Goal: Task Accomplishment & Management: Complete application form

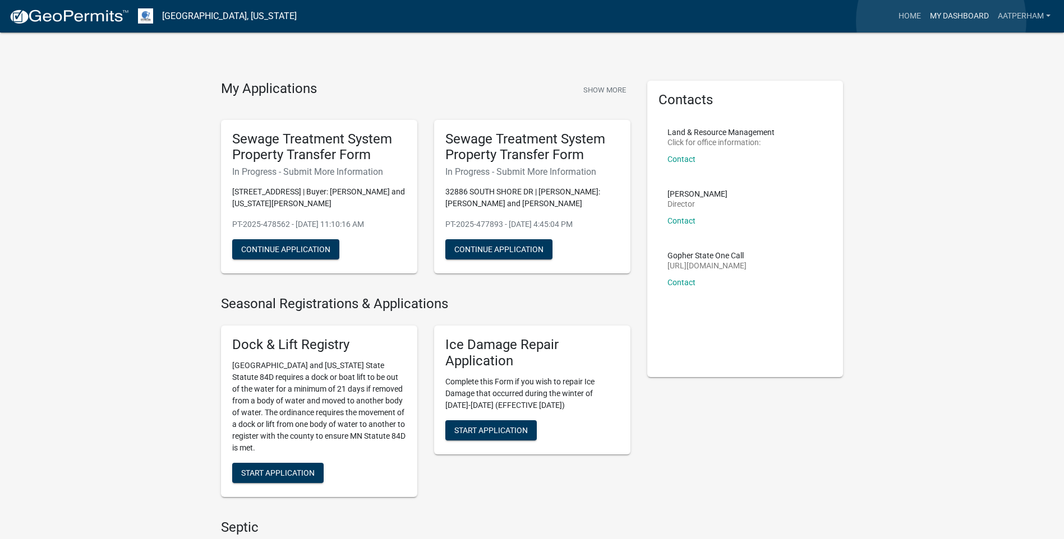
click at [941, 21] on link "My Dashboard" at bounding box center [959, 16] width 68 height 21
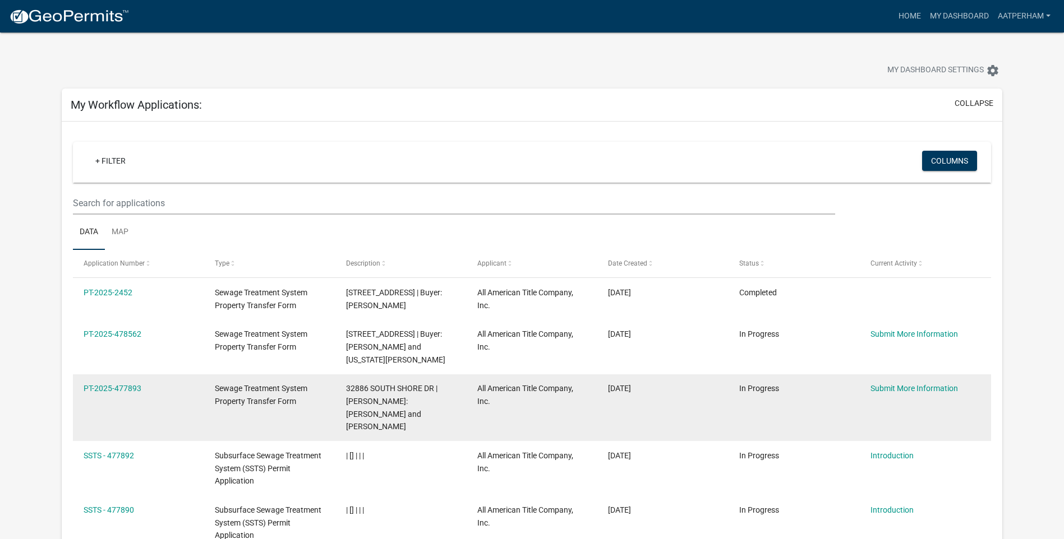
click at [934, 381] on datatable-body-cell "Submit More Information" at bounding box center [925, 408] width 131 height 67
click at [934, 386] on link "Submit More Information" at bounding box center [913, 388] width 87 height 9
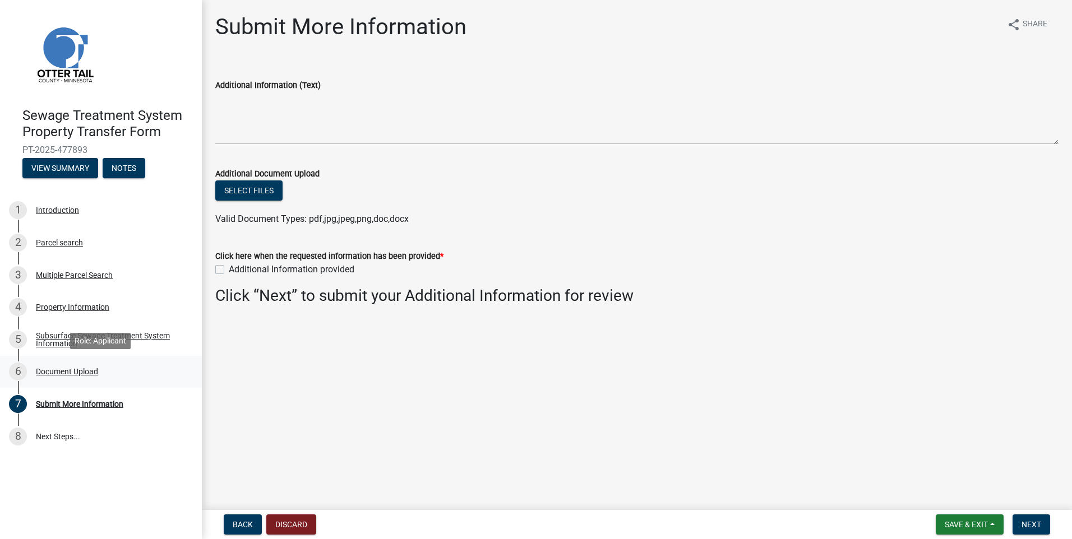
click at [73, 374] on div "Document Upload" at bounding box center [67, 372] width 62 height 8
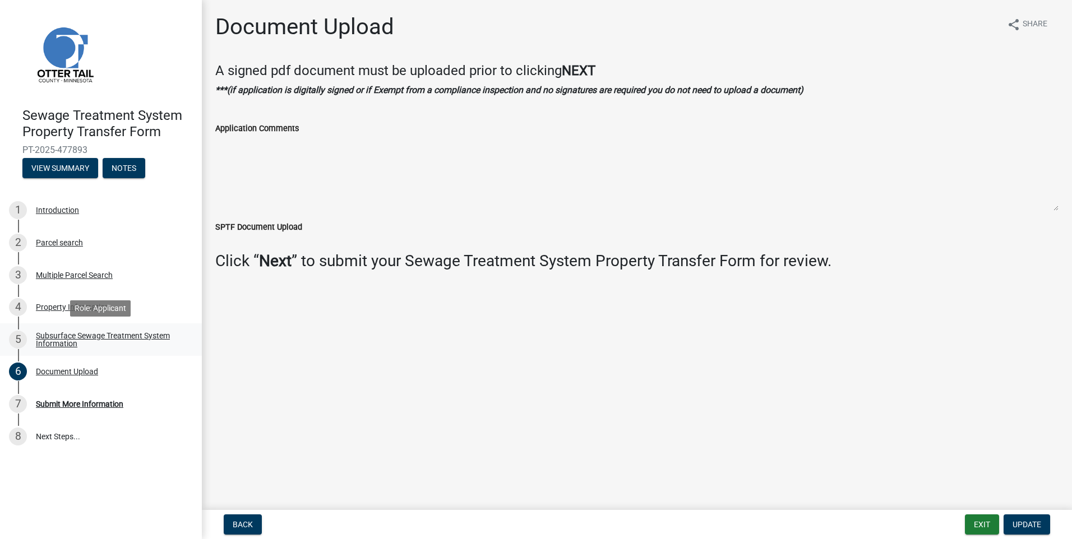
click at [98, 339] on div "Subsurface Sewage Treatment System Information" at bounding box center [110, 340] width 148 height 16
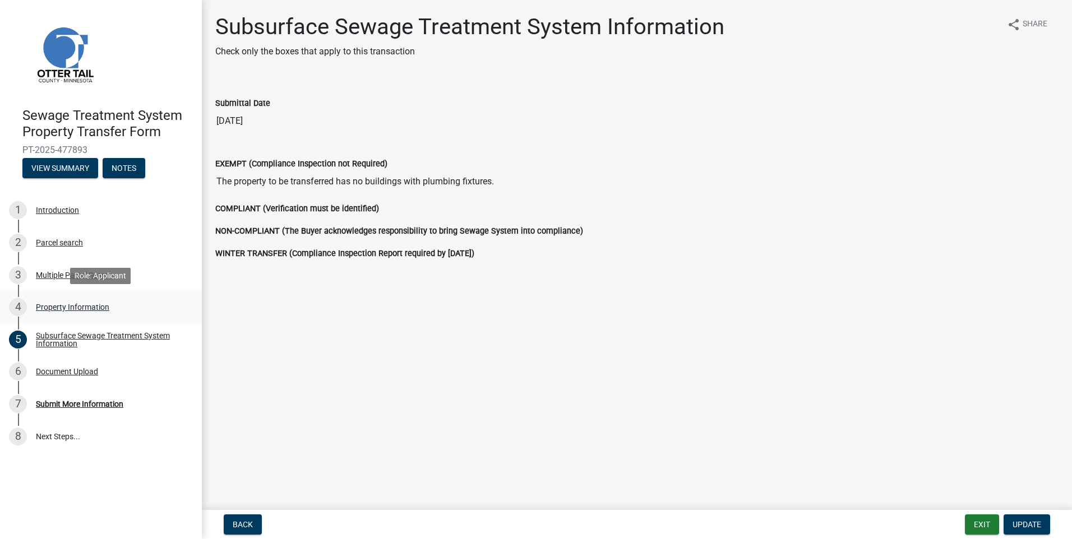
click at [86, 315] on div "4 Property Information" at bounding box center [96, 307] width 175 height 18
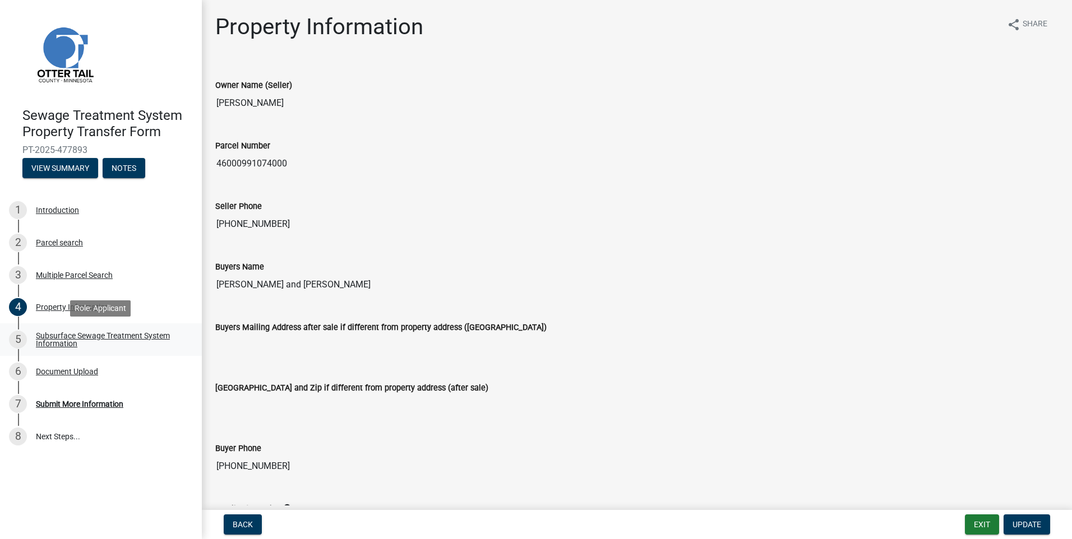
click at [122, 338] on div "Subsurface Sewage Treatment System Information" at bounding box center [110, 340] width 148 height 16
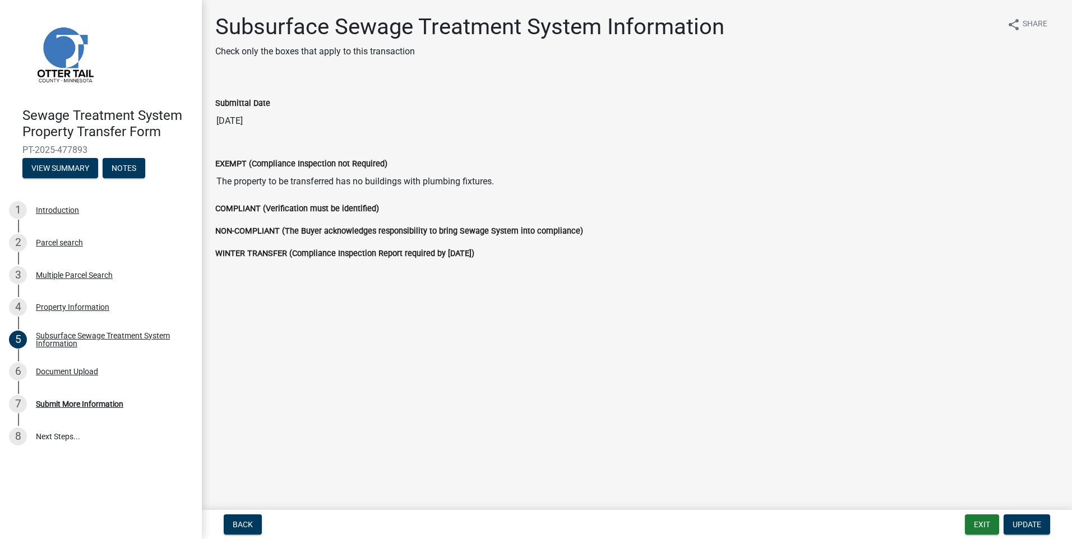
click at [253, 210] on label "COMPLIANT (Verification must be identified)" at bounding box center [297, 209] width 164 height 8
click at [82, 401] on div "Submit More Information" at bounding box center [79, 404] width 87 height 8
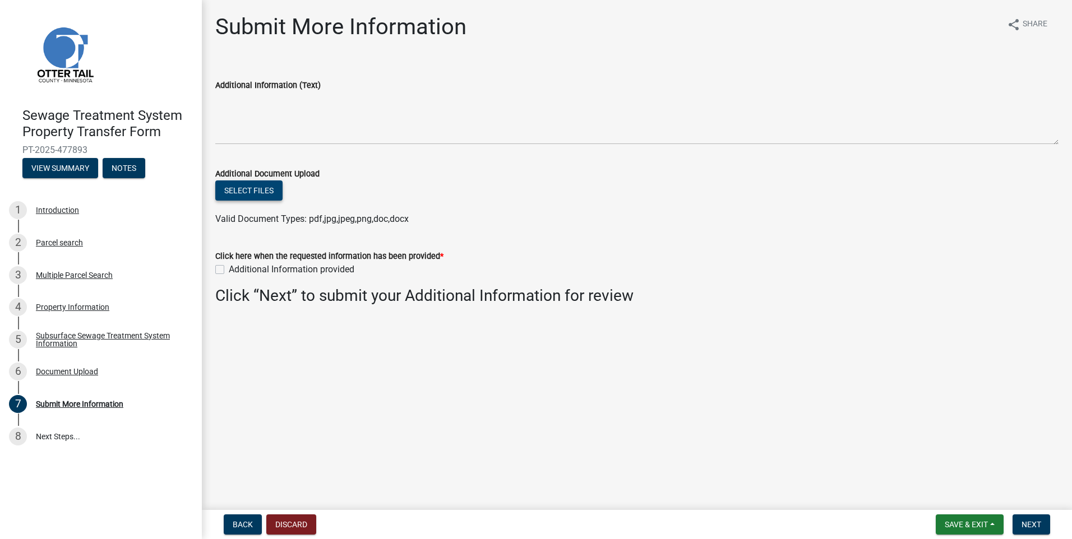
click at [253, 183] on button "Select files" at bounding box center [248, 191] width 67 height 20
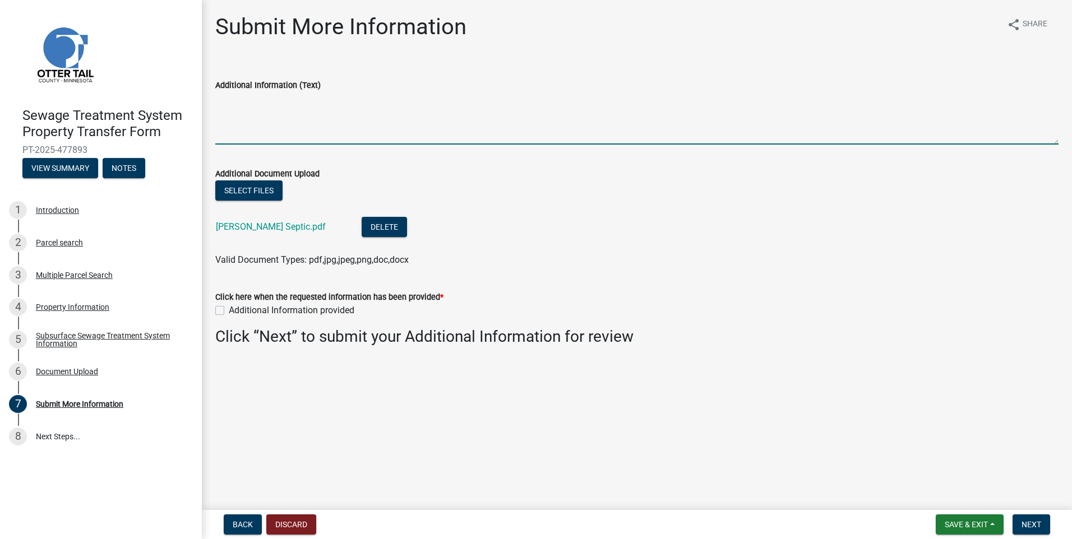
click at [267, 131] on textarea "Additional Information (Text)" at bounding box center [636, 118] width 843 height 53
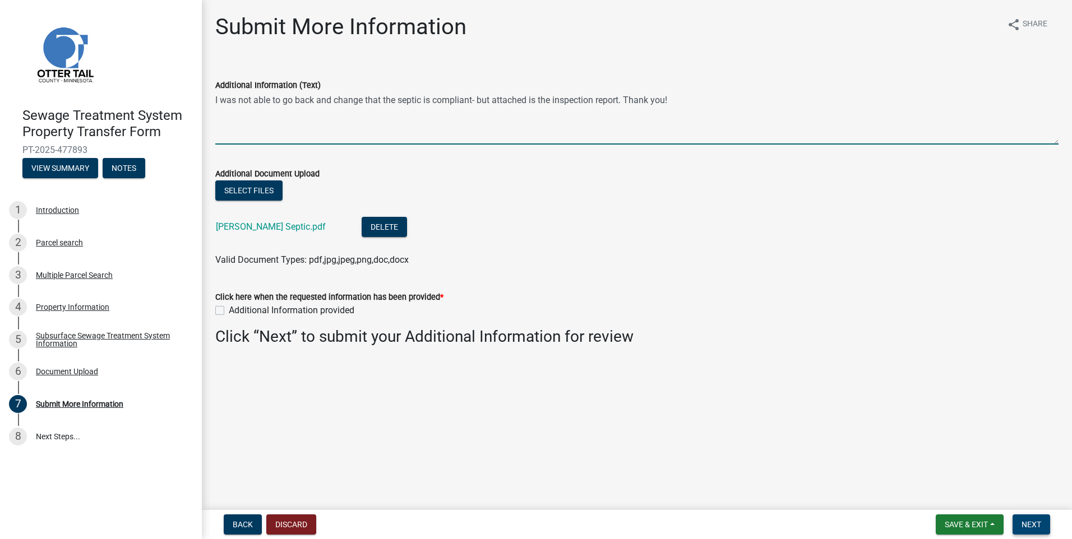
type textarea "I was not able to go back and change that the septic is compliant- but attached…"
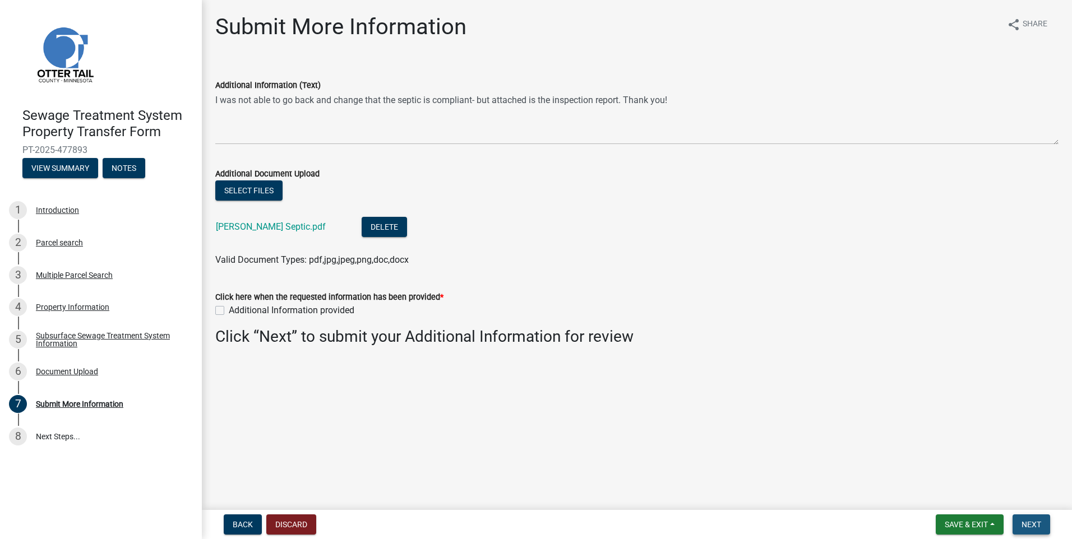
click at [1033, 526] on span "Next" at bounding box center [1032, 524] width 20 height 9
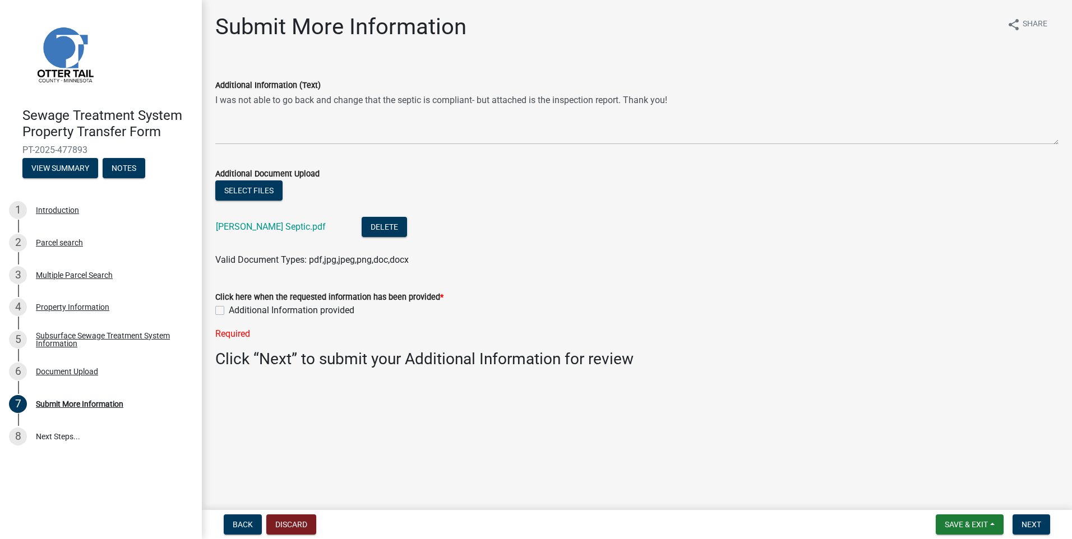
click at [229, 307] on label "Additional Information provided" at bounding box center [292, 310] width 126 height 13
click at [229, 307] on input "Additional Information provided" at bounding box center [232, 307] width 7 height 7
checkbox input "true"
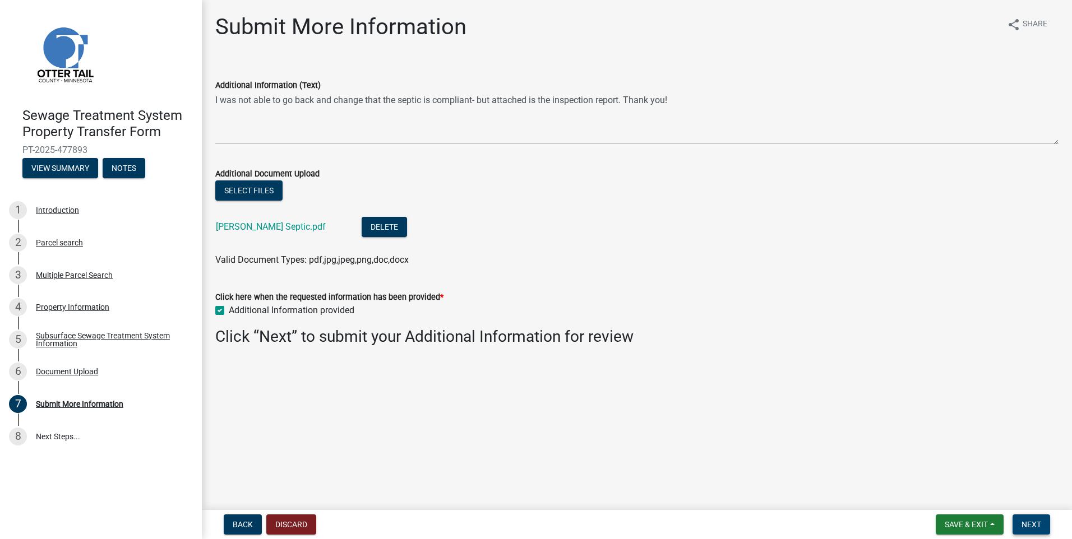
click at [1027, 522] on span "Next" at bounding box center [1032, 524] width 20 height 9
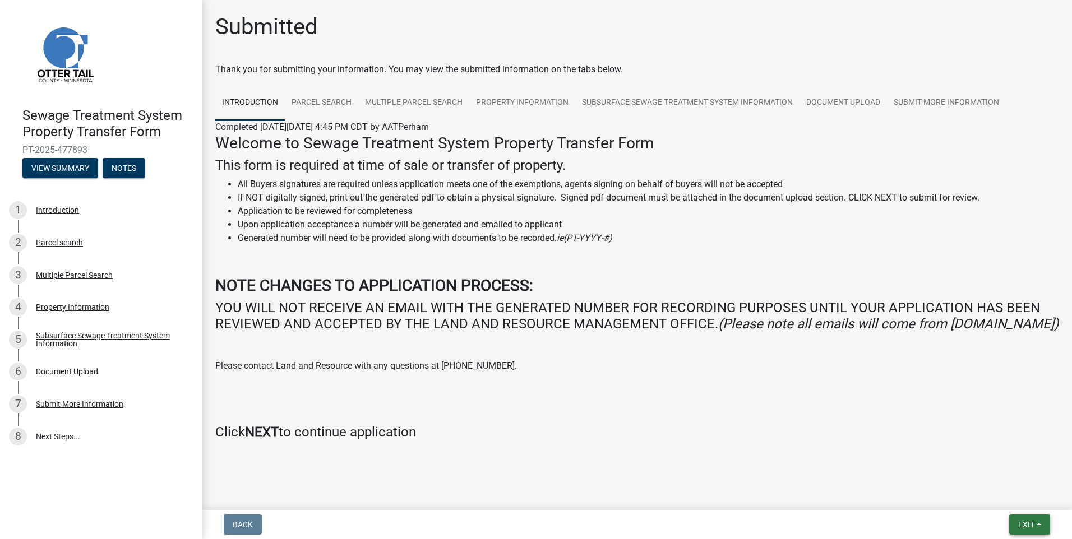
click at [1014, 529] on button "Exit" at bounding box center [1029, 525] width 41 height 20
click at [1013, 496] on button "Save & Exit" at bounding box center [1005, 495] width 90 height 27
